Goal: Information Seeking & Learning: Check status

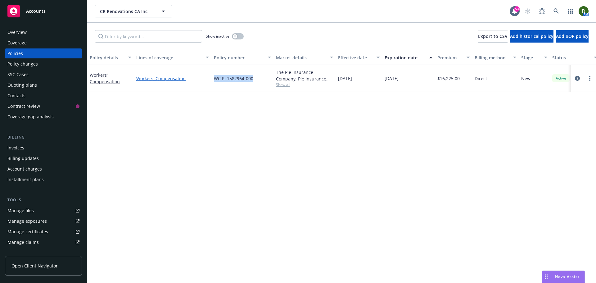
drag, startPoint x: 256, startPoint y: 77, endPoint x: 204, endPoint y: 77, distance: 51.5
click at [204, 77] on div "Workers' Compensation Workers' Compensation WC PI 1582964-000 The Pie Insurance…" at bounding box center [386, 78] width 599 height 27
copy div "WC PI 1582964-000"
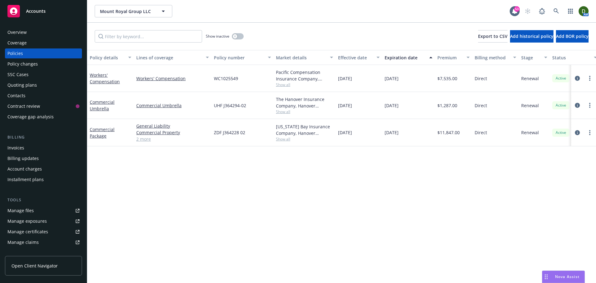
scroll to position [0, 90]
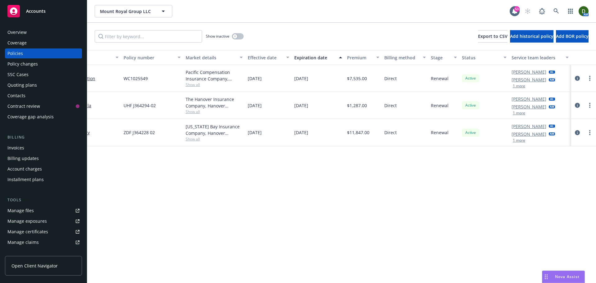
click at [520, 141] on button "1 more" at bounding box center [519, 140] width 12 height 4
